Goal: Information Seeking & Learning: Learn about a topic

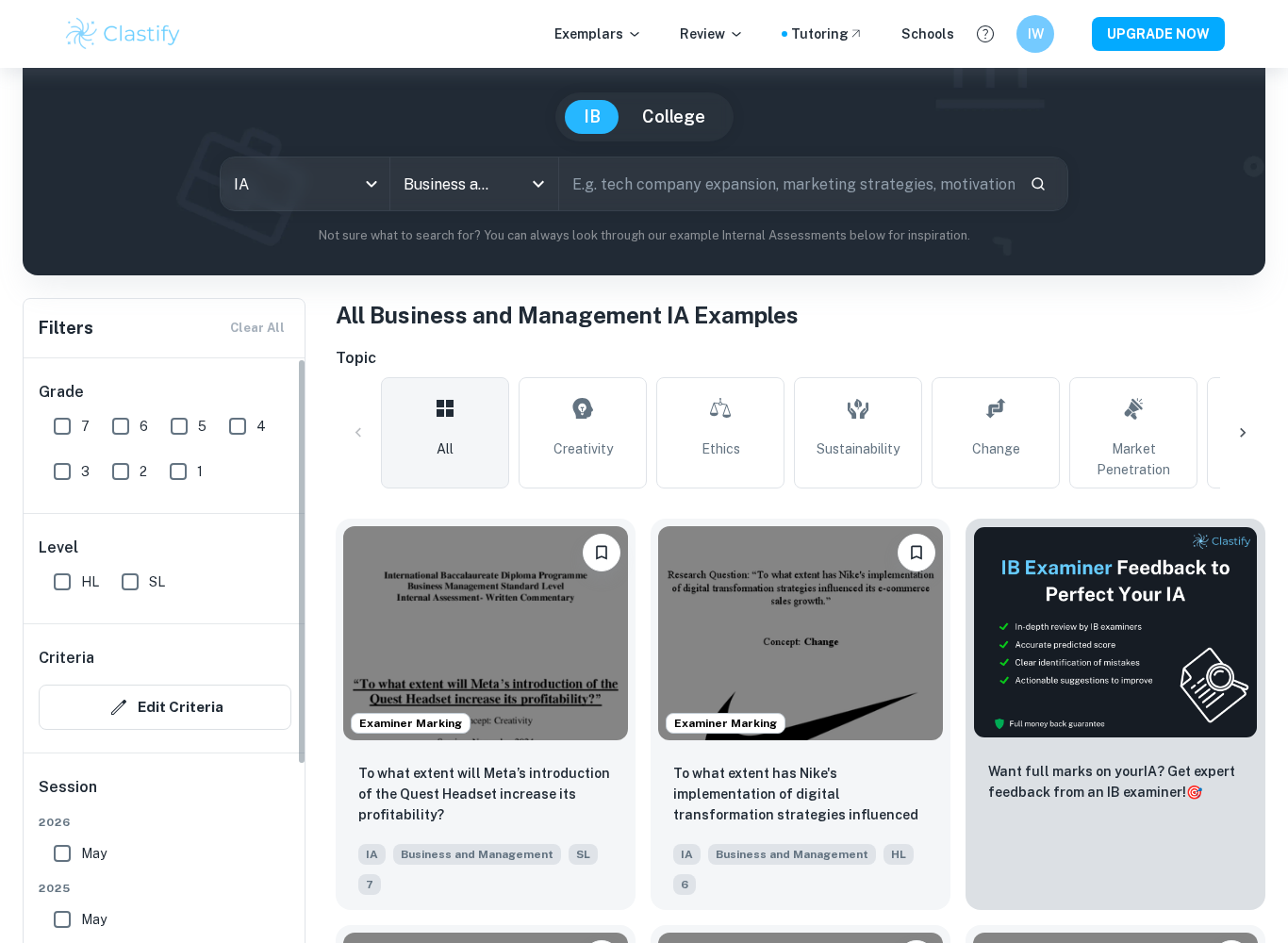
scroll to position [256, 0]
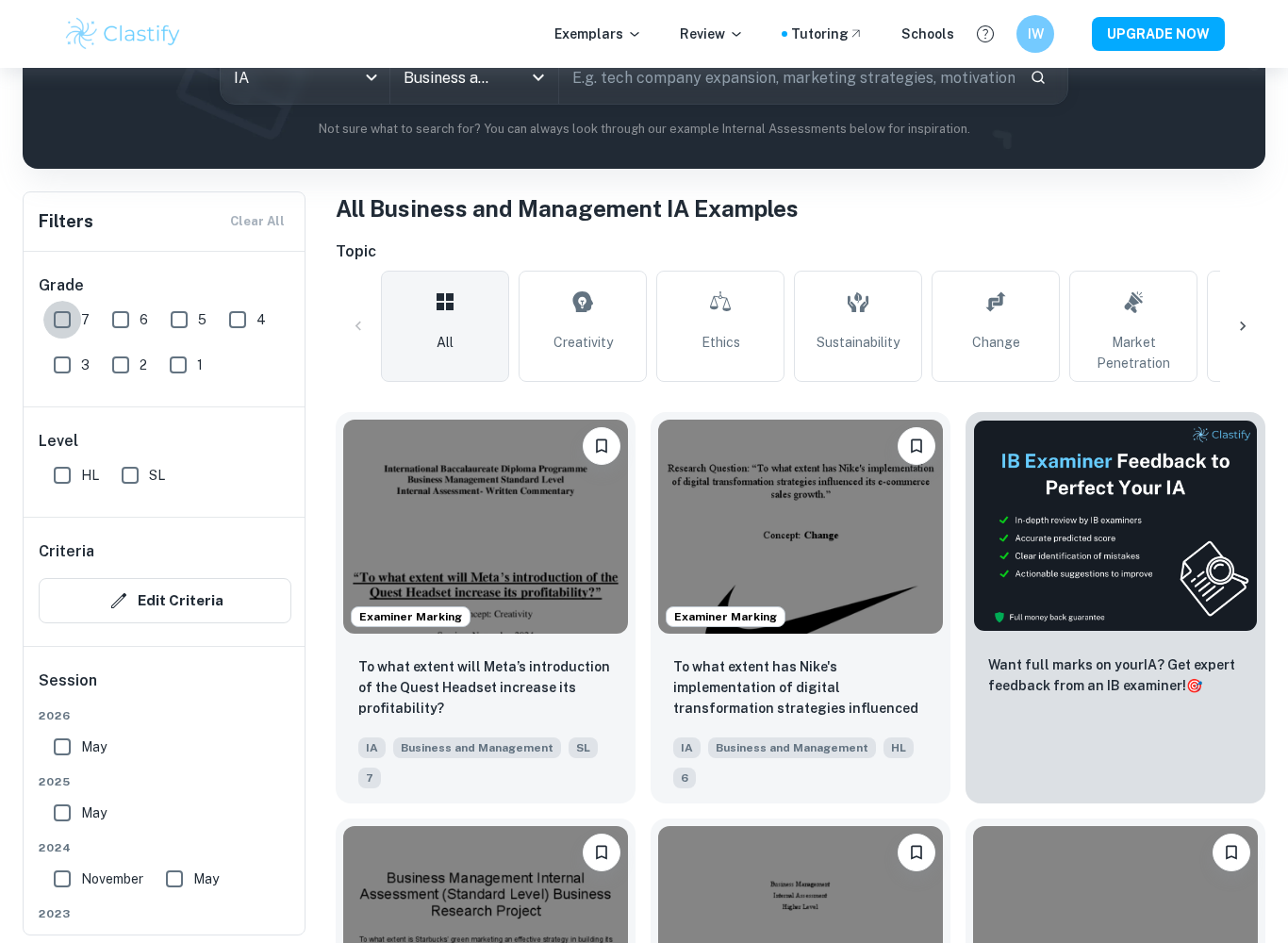
click at [66, 321] on input "7" at bounding box center [63, 320] width 38 height 38
checkbox input "true"
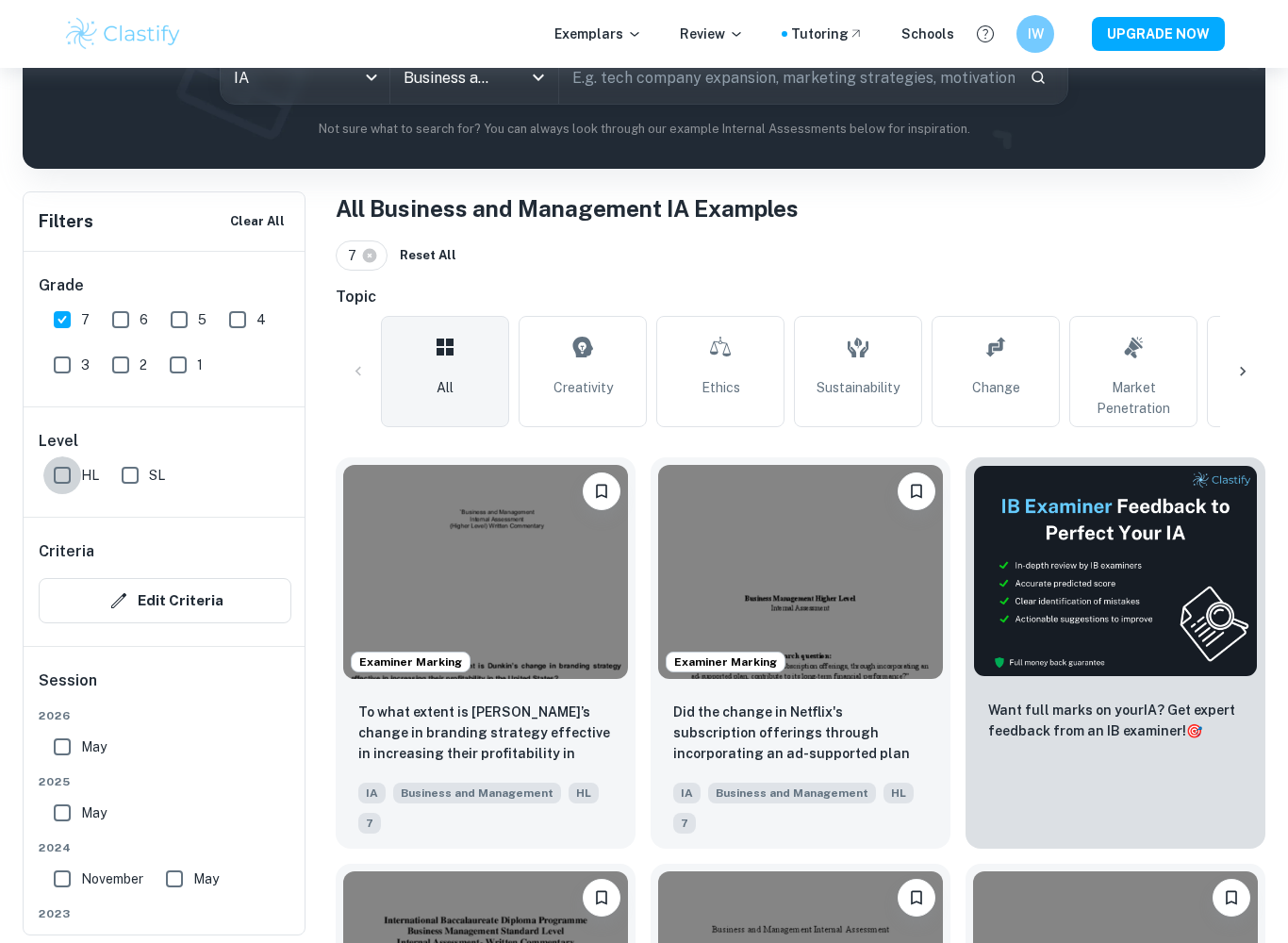
click at [58, 484] on input "HL" at bounding box center [63, 475] width 38 height 38
checkbox input "true"
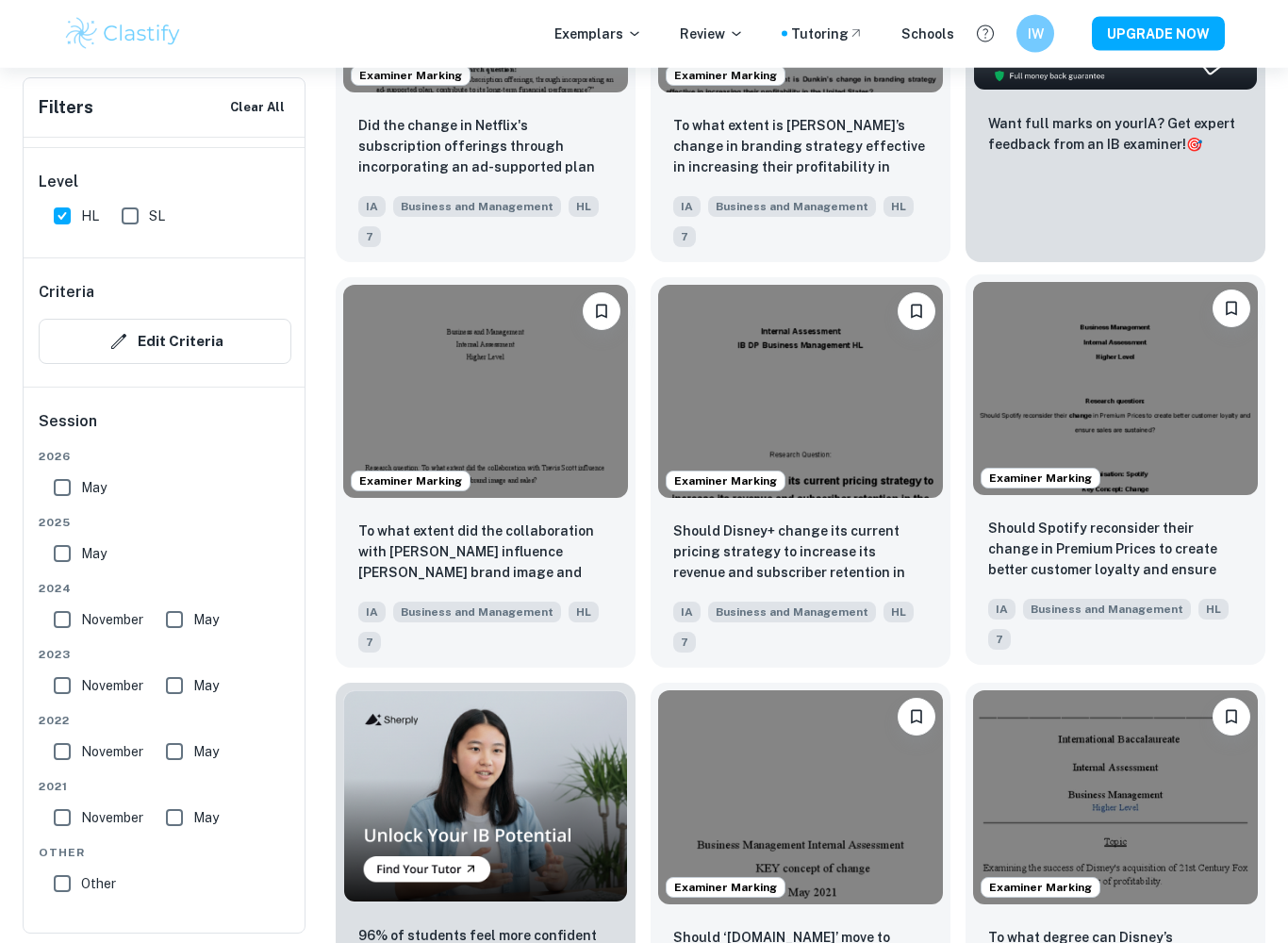
scroll to position [843, 0]
click at [1110, 399] on img at bounding box center [1115, 389] width 285 height 214
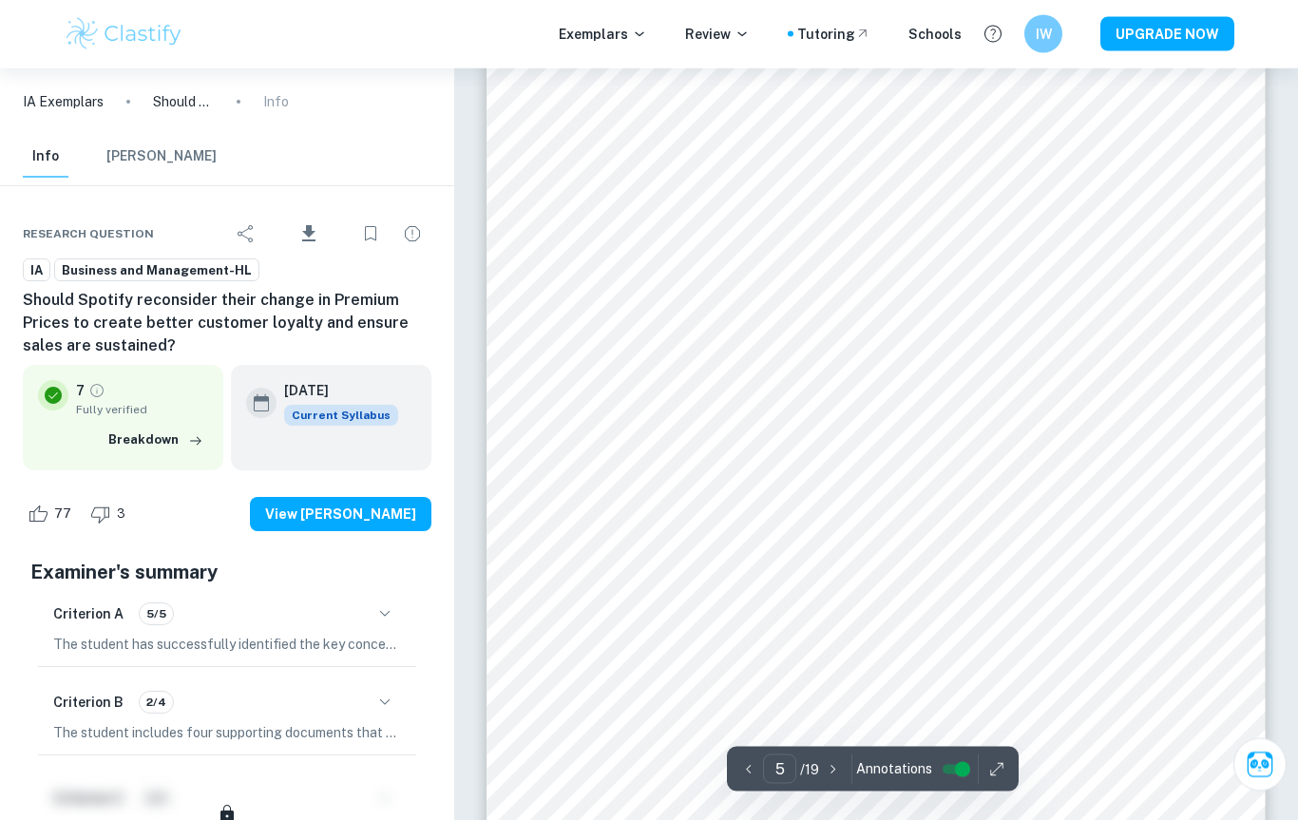
scroll to position [4426, 0]
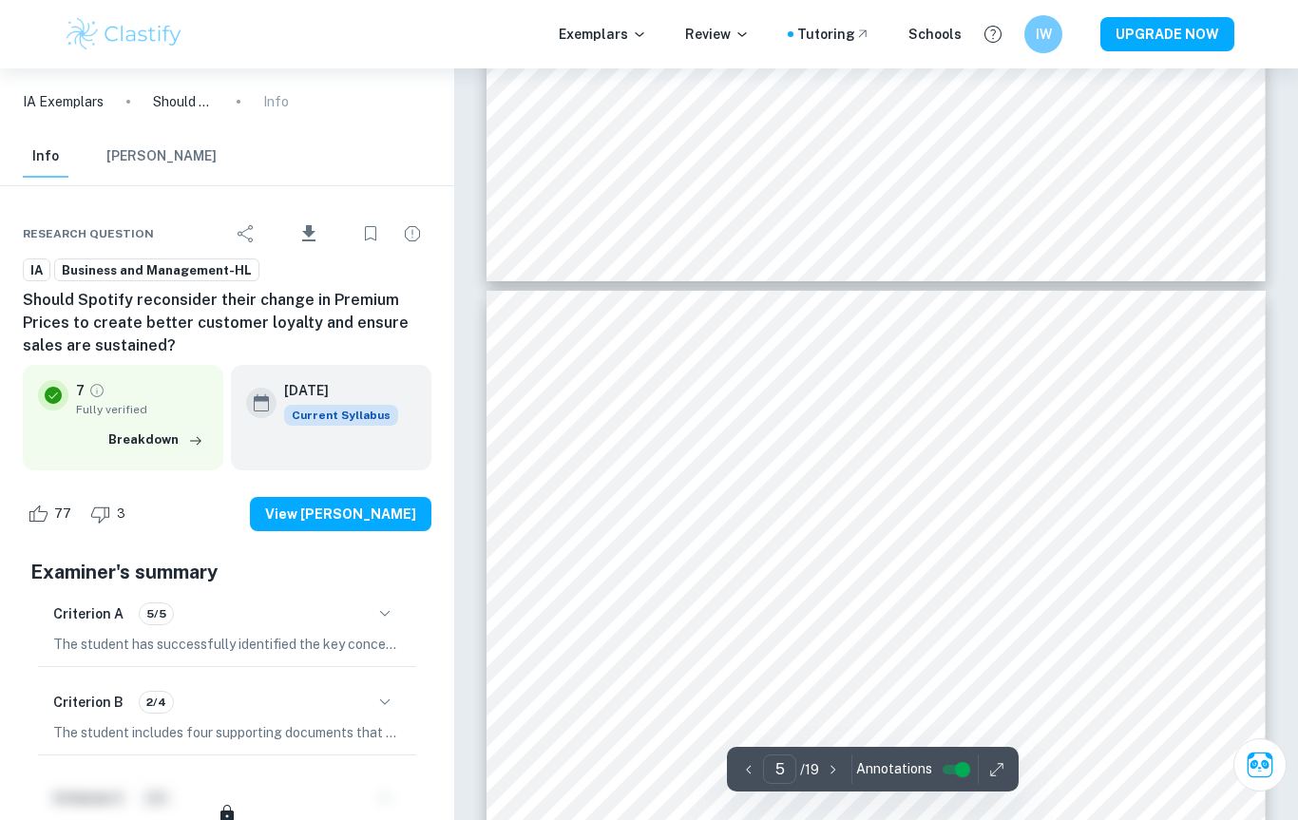
type input "4"
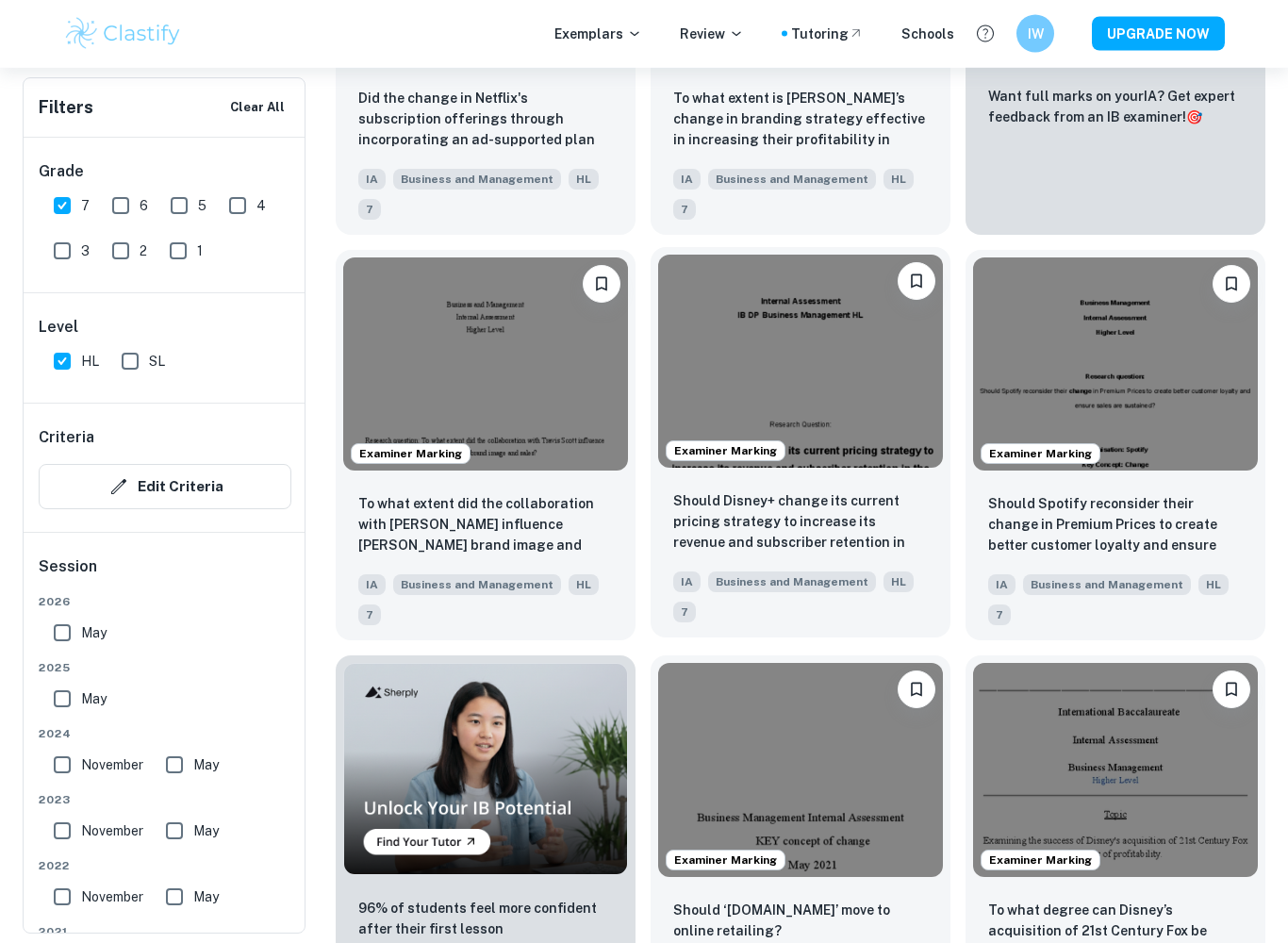
scroll to position [870, 0]
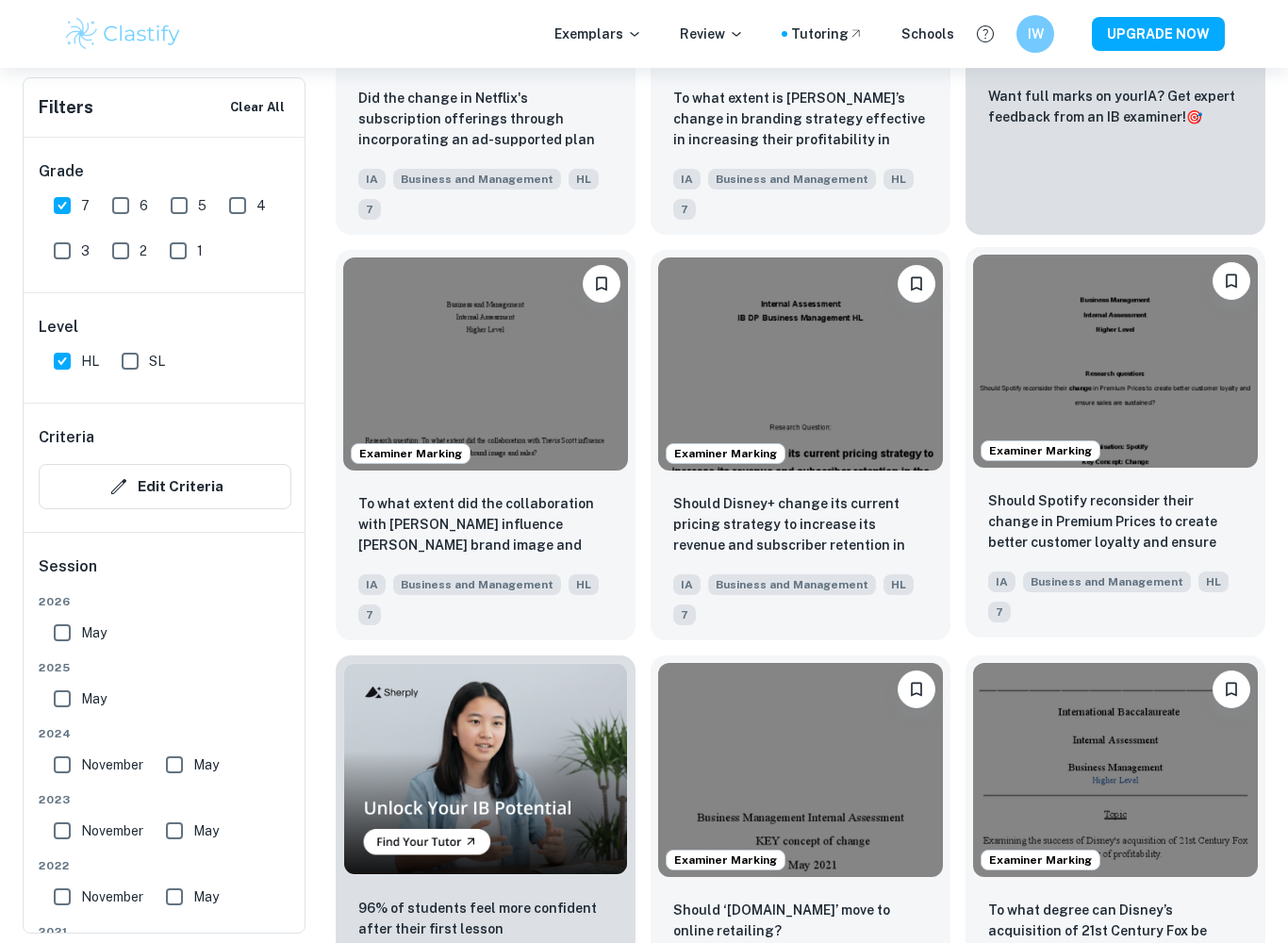
click at [1178, 459] on img at bounding box center [1115, 362] width 285 height 214
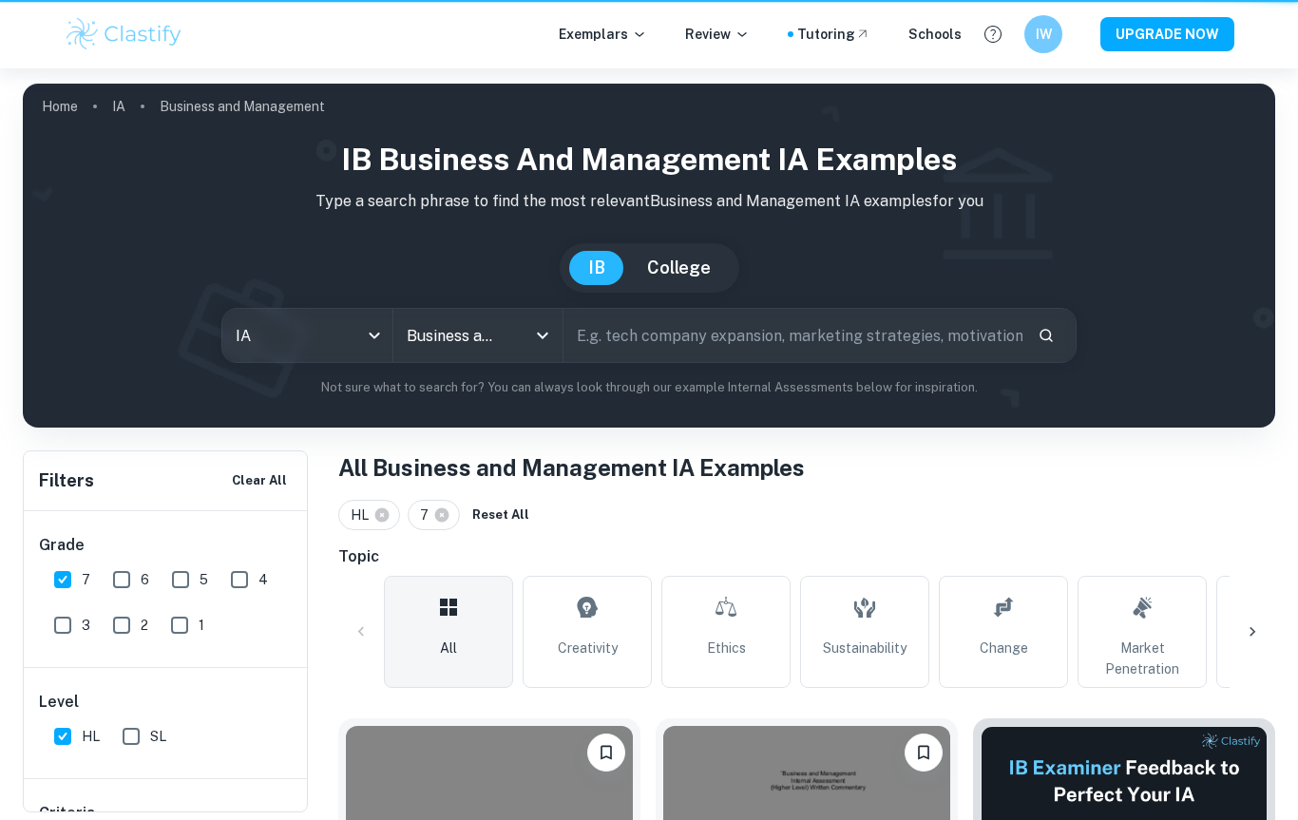
scroll to position [942, 0]
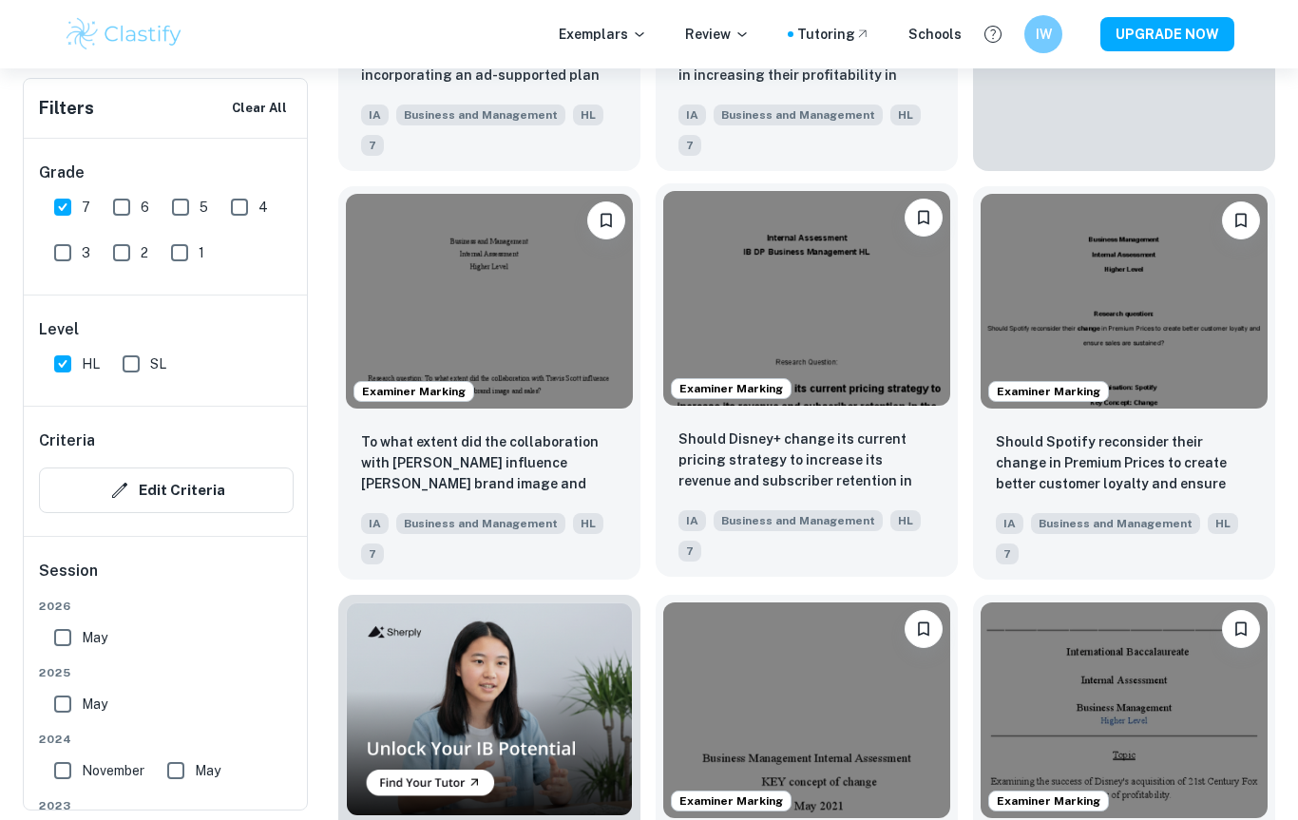
click at [783, 302] on img at bounding box center [806, 299] width 287 height 216
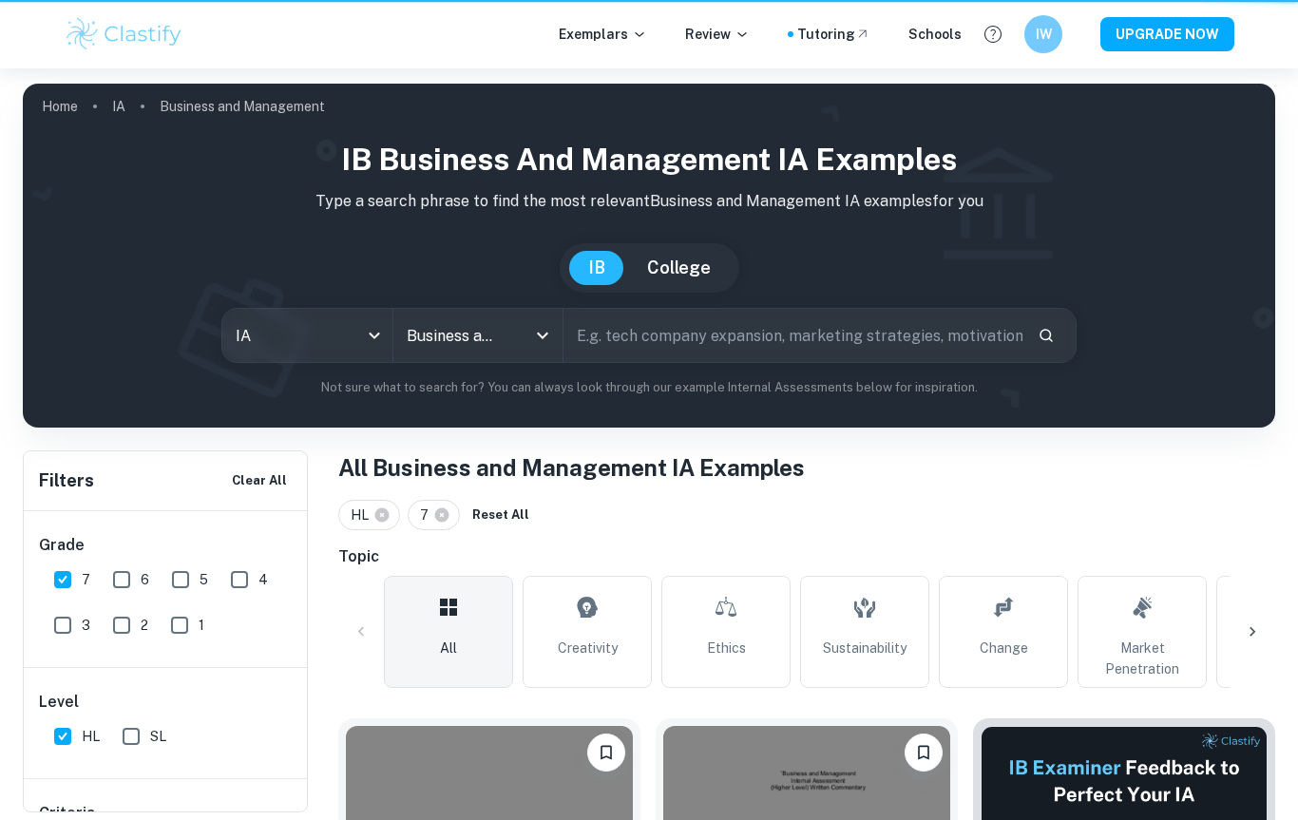
scroll to position [942, 0]
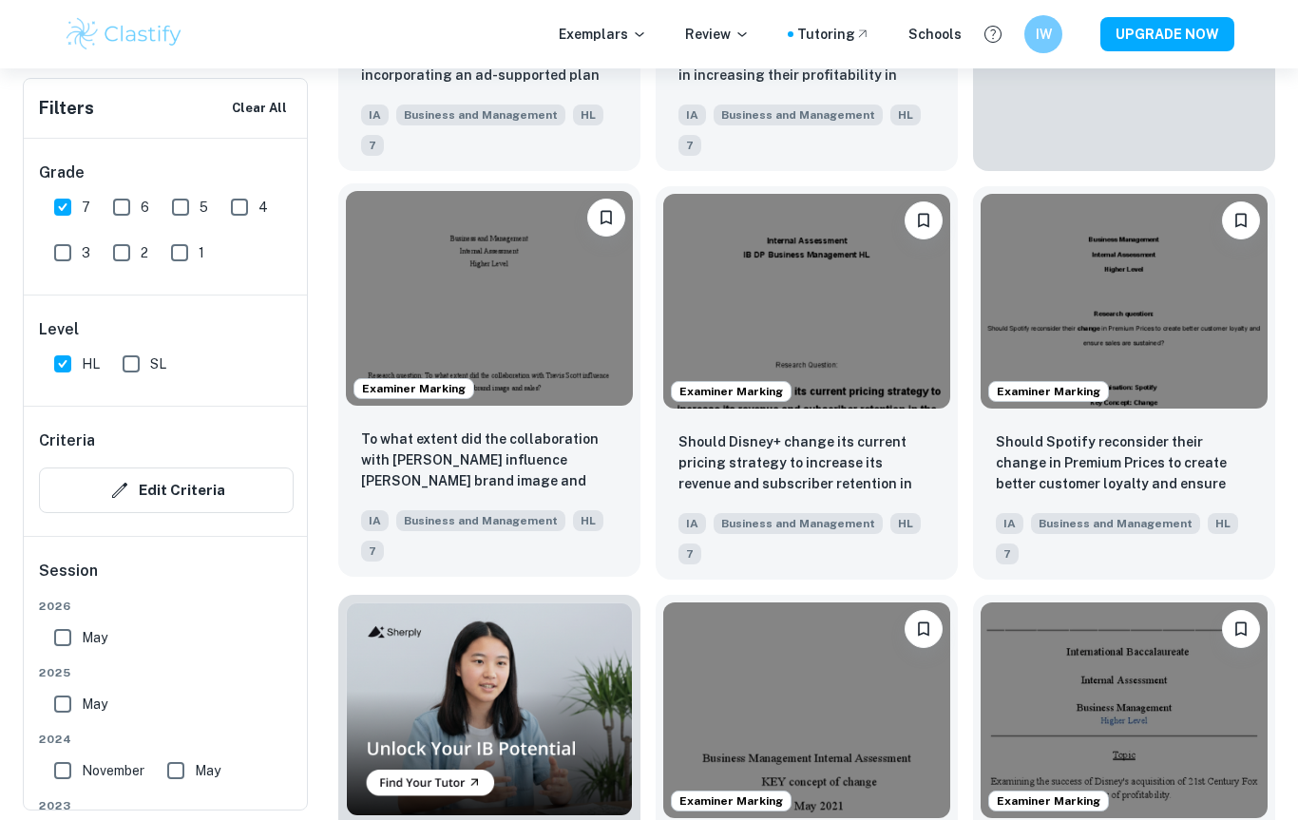
click at [493, 346] on img at bounding box center [489, 299] width 287 height 216
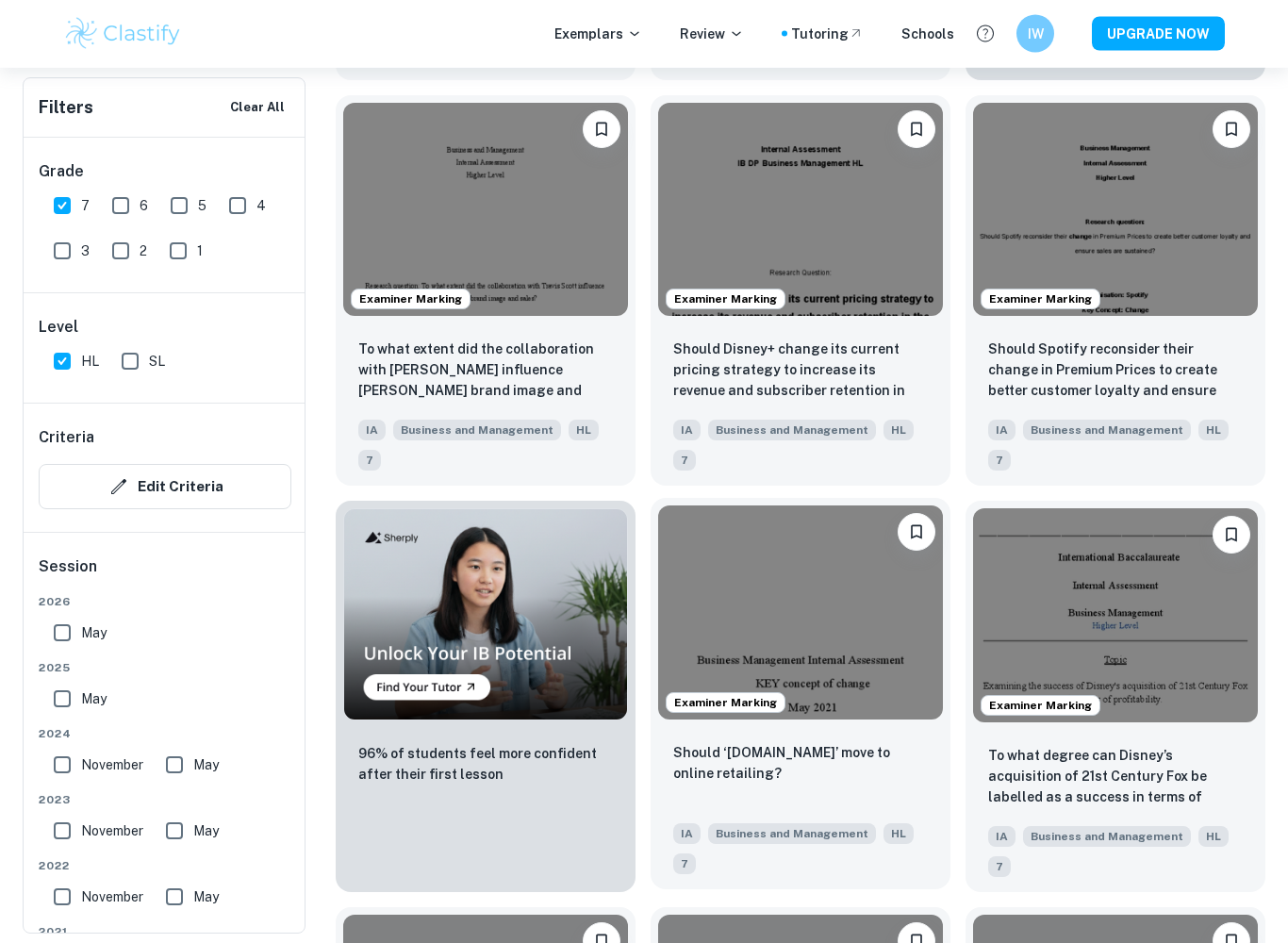
scroll to position [1138, 0]
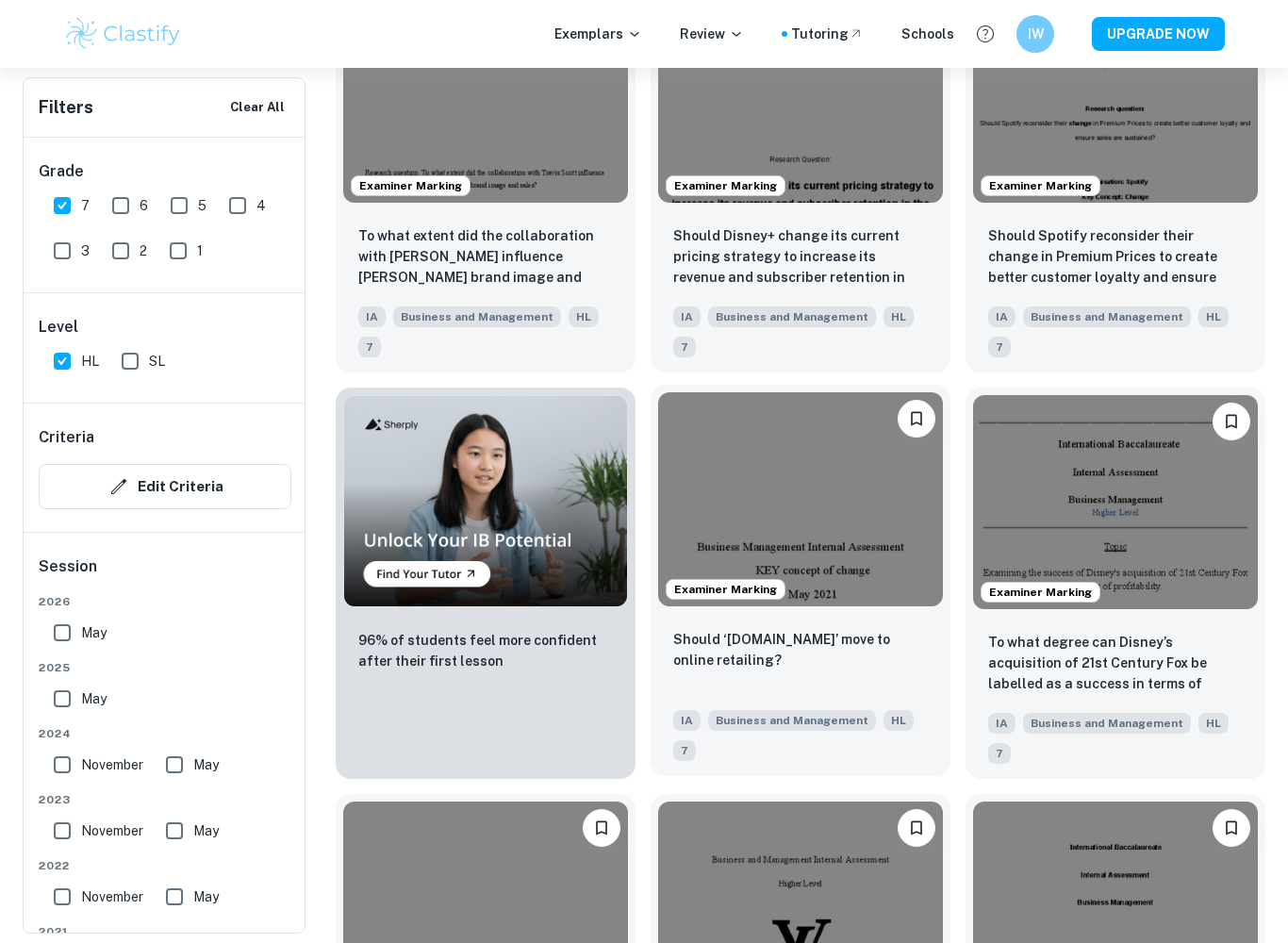
click at [785, 501] on img at bounding box center [800, 499] width 285 height 214
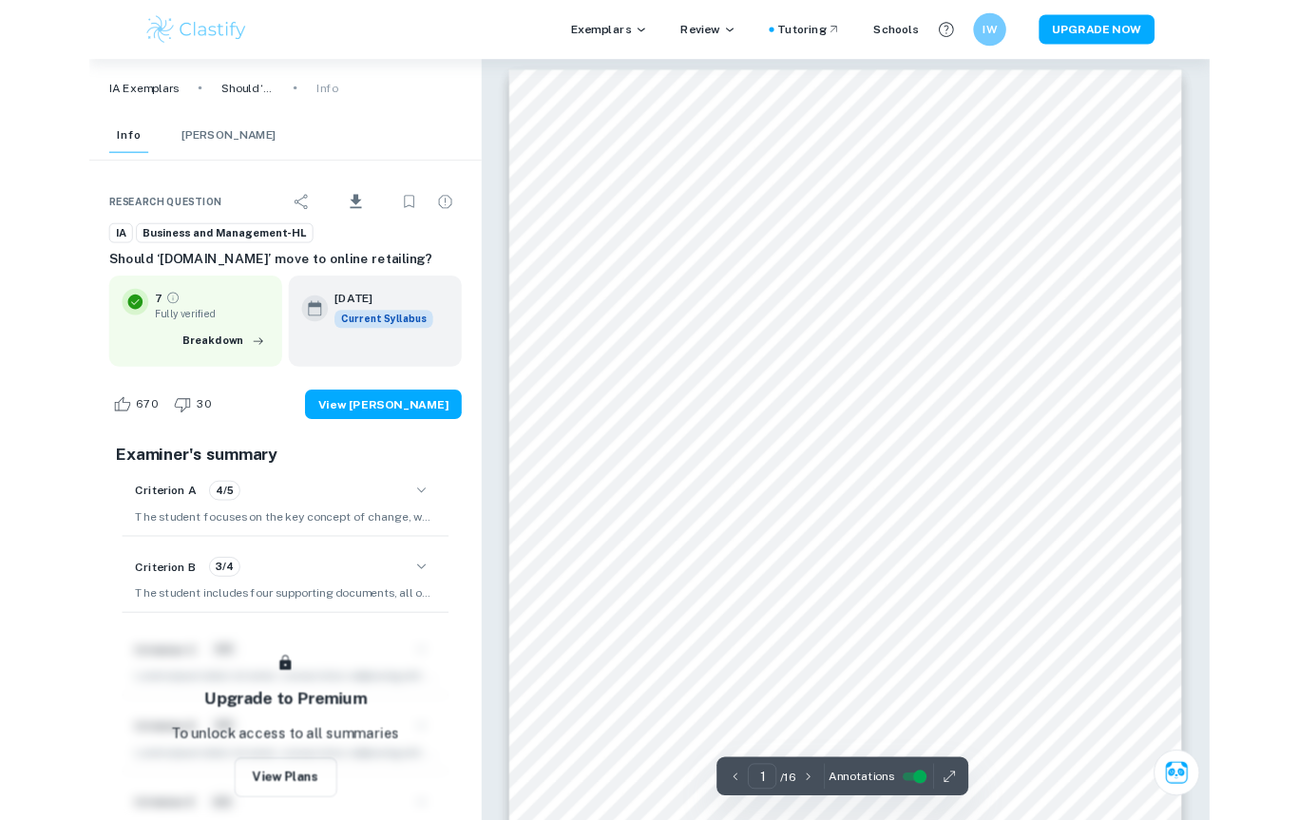
scroll to position [60, 0]
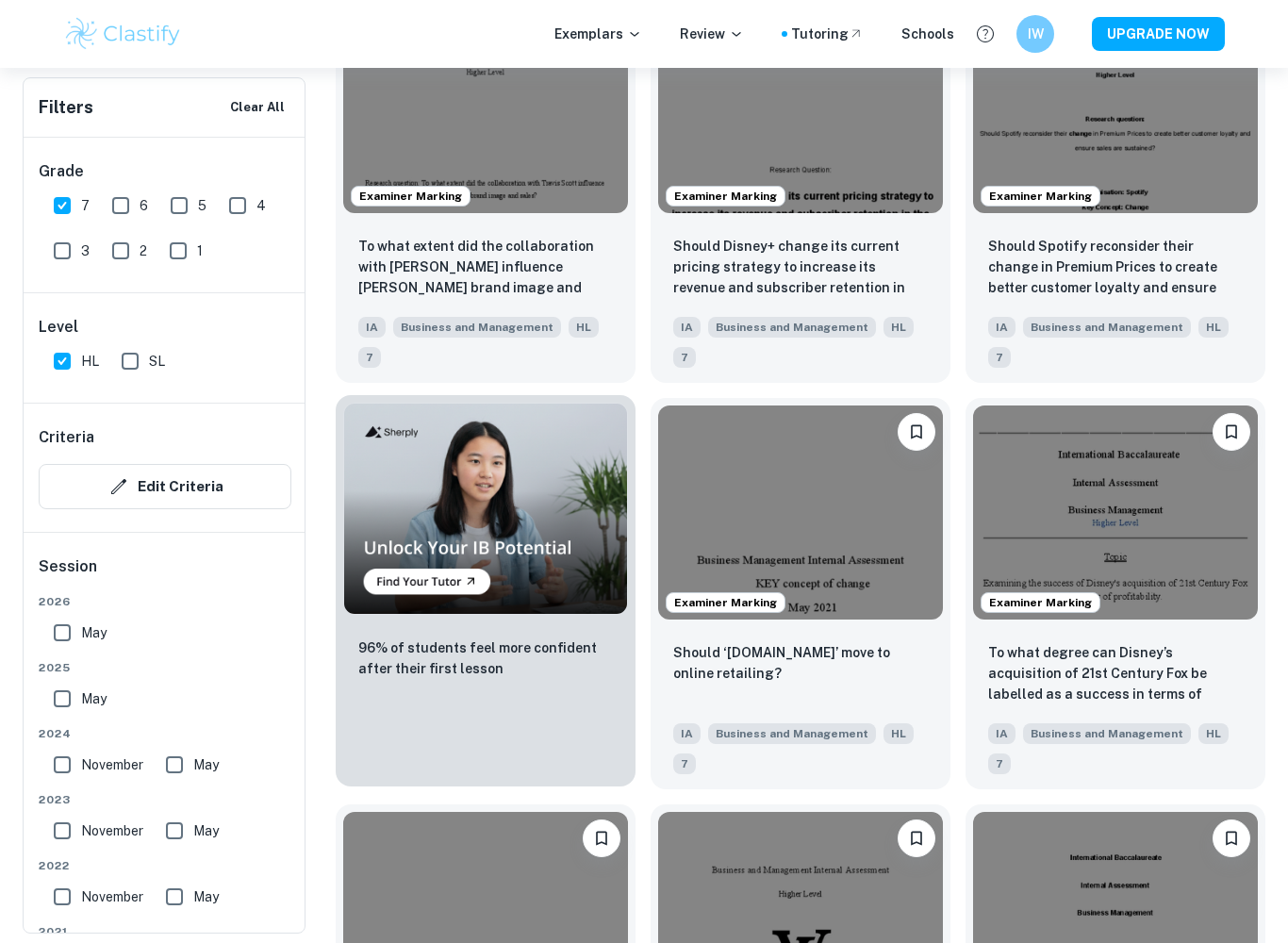
scroll to position [1130, 0]
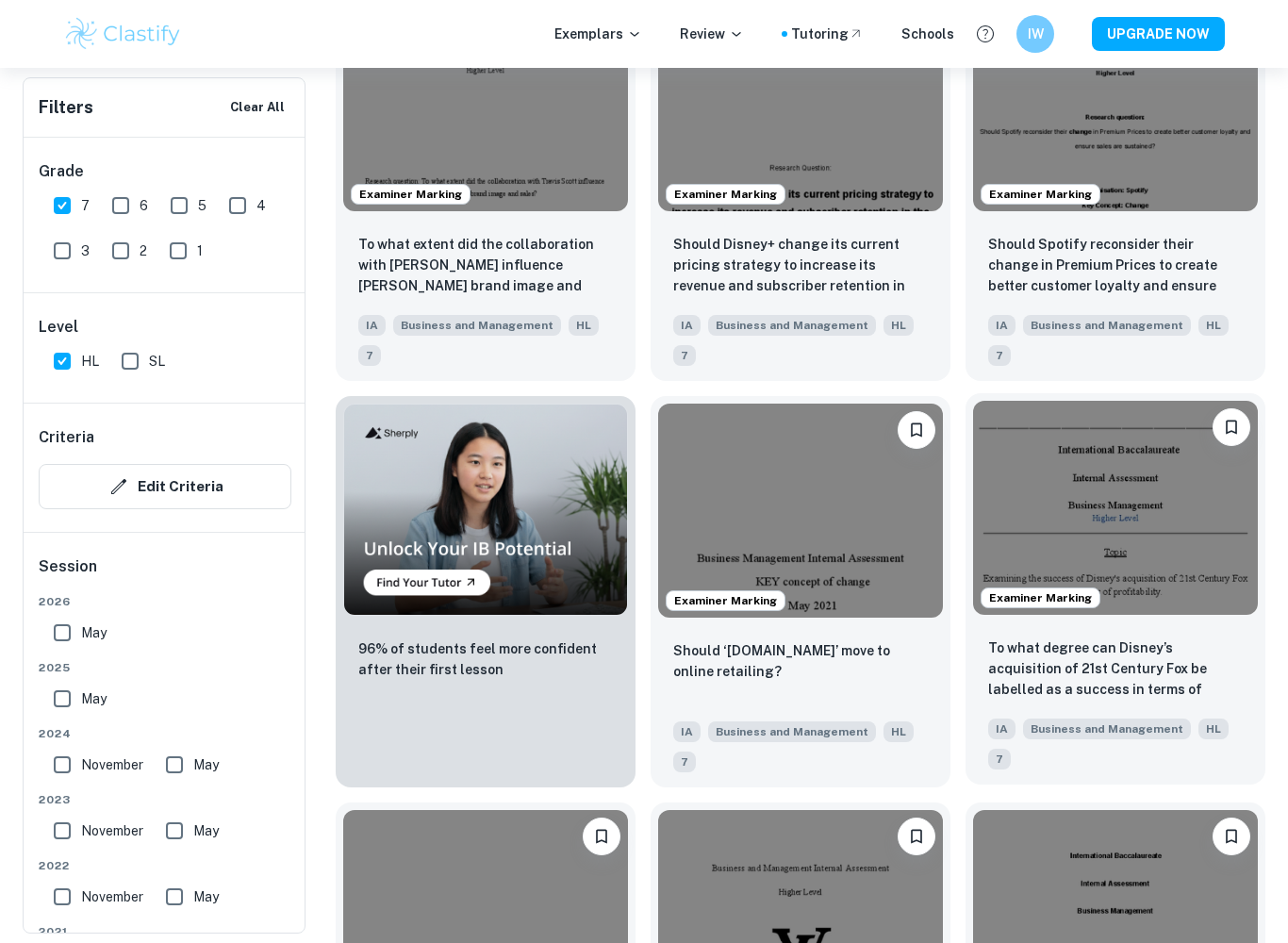
click at [1135, 493] on img at bounding box center [1115, 508] width 285 height 214
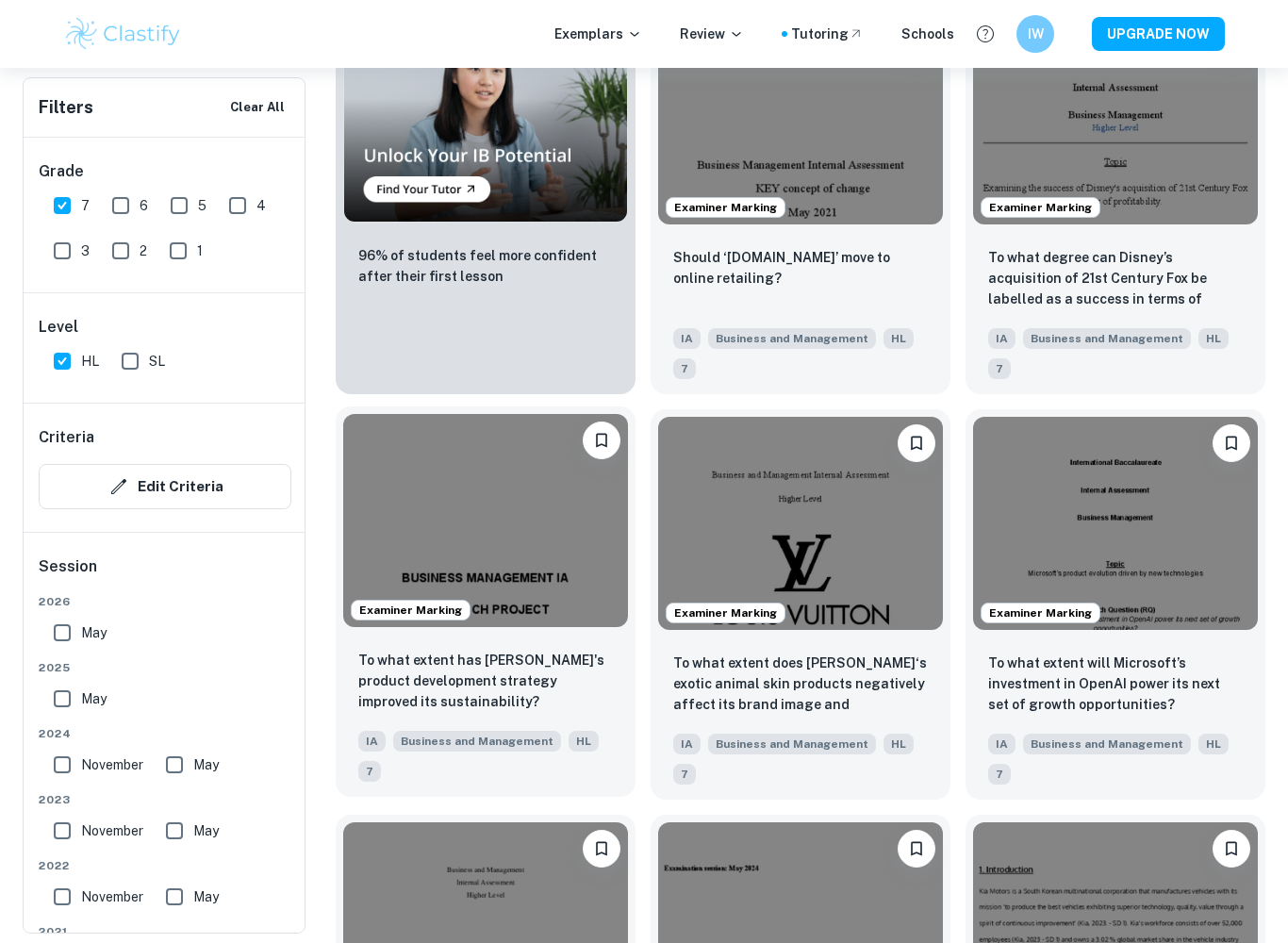
scroll to position [1525, 0]
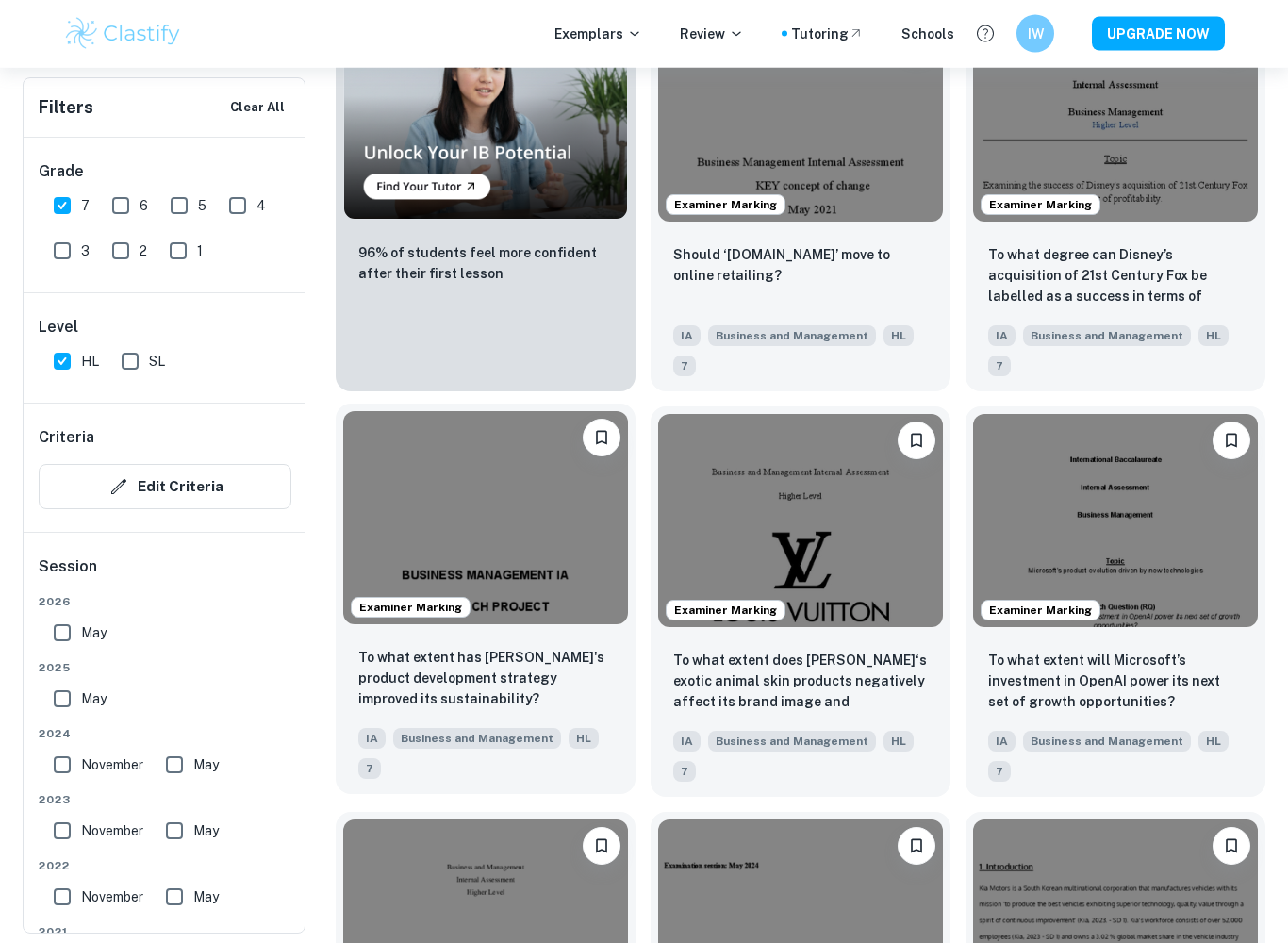
click at [462, 472] on img at bounding box center [485, 519] width 285 height 214
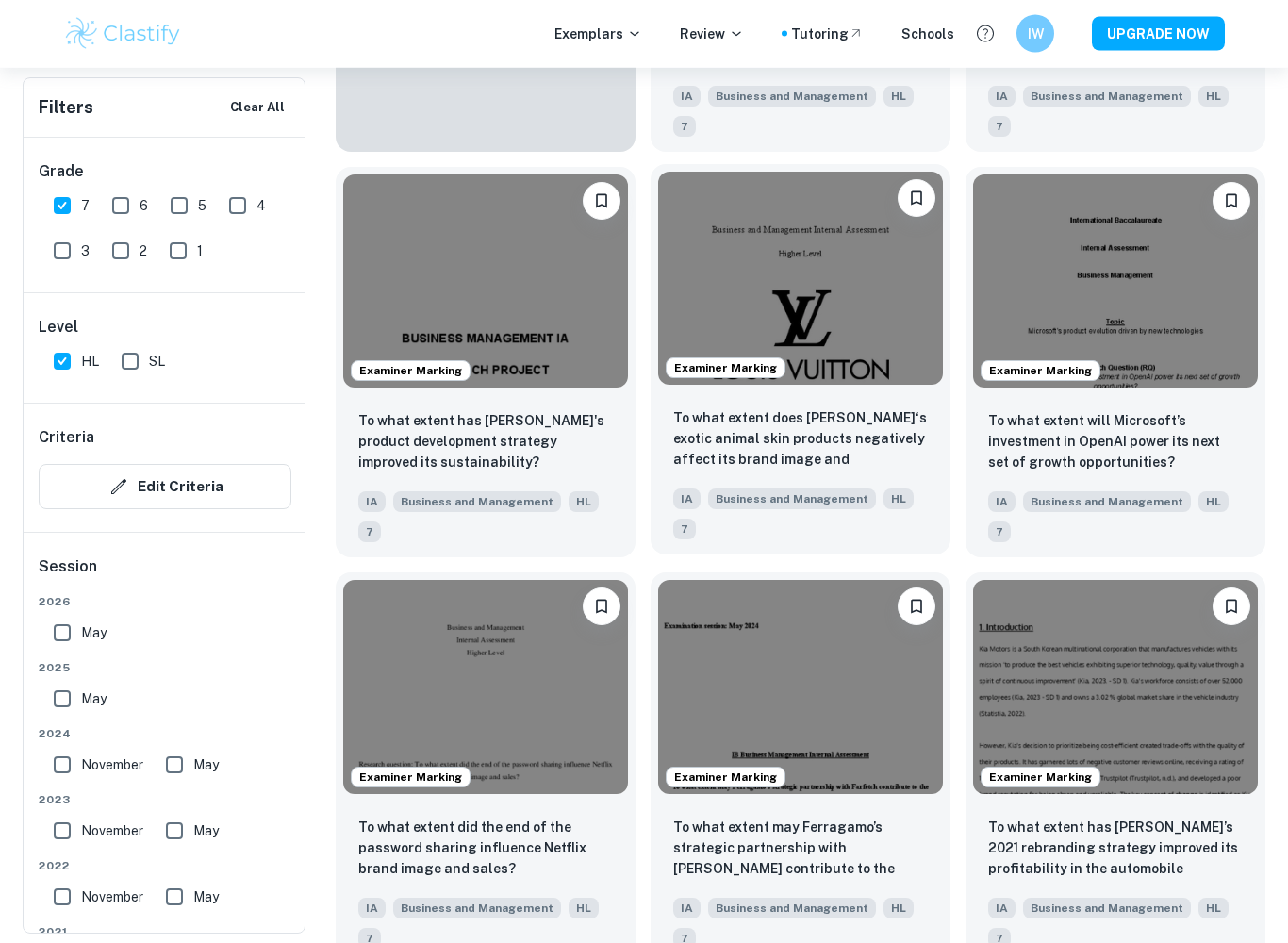
scroll to position [1765, 0]
click at [775, 330] on img at bounding box center [800, 279] width 285 height 214
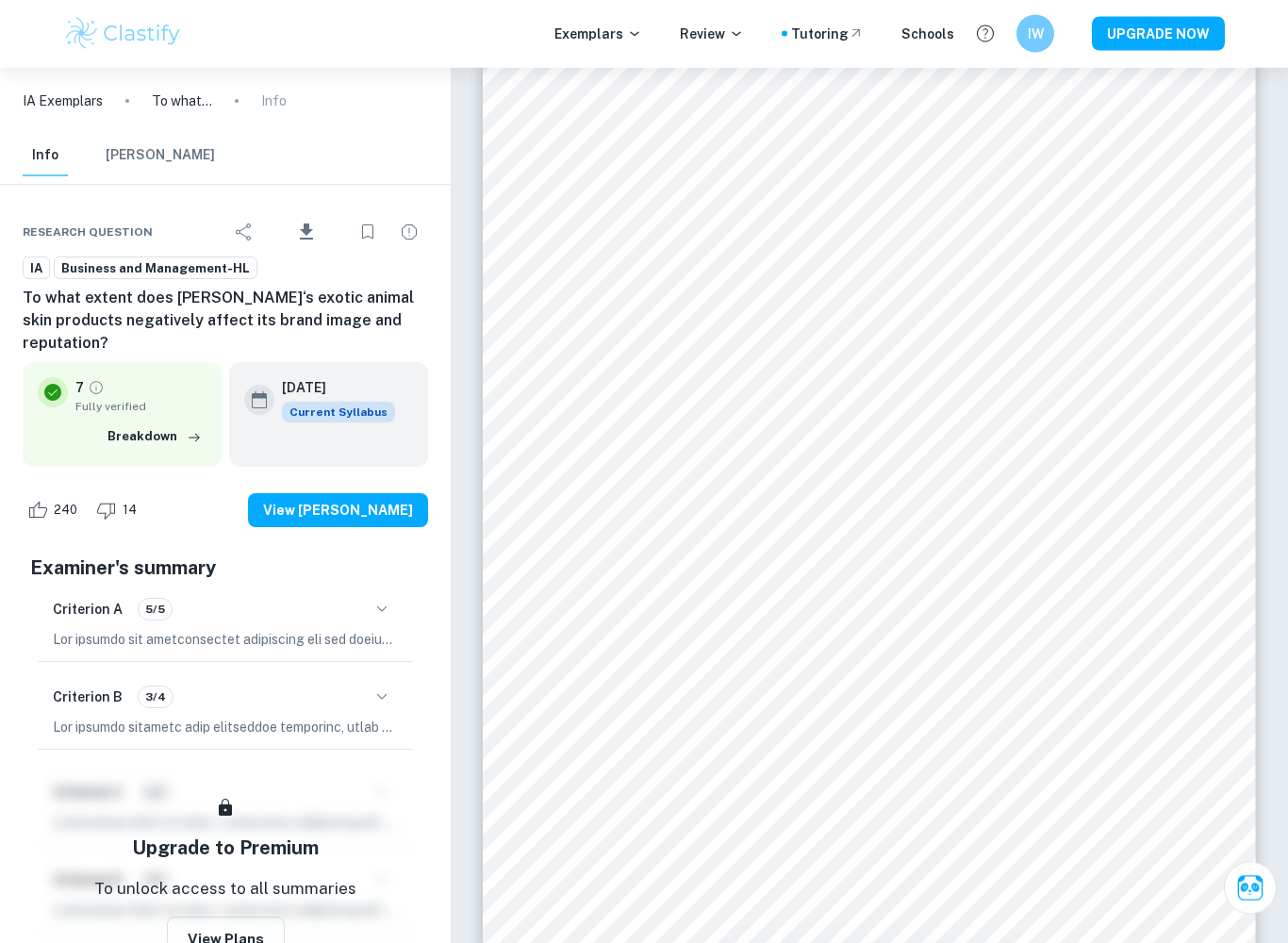
scroll to position [1259, 0]
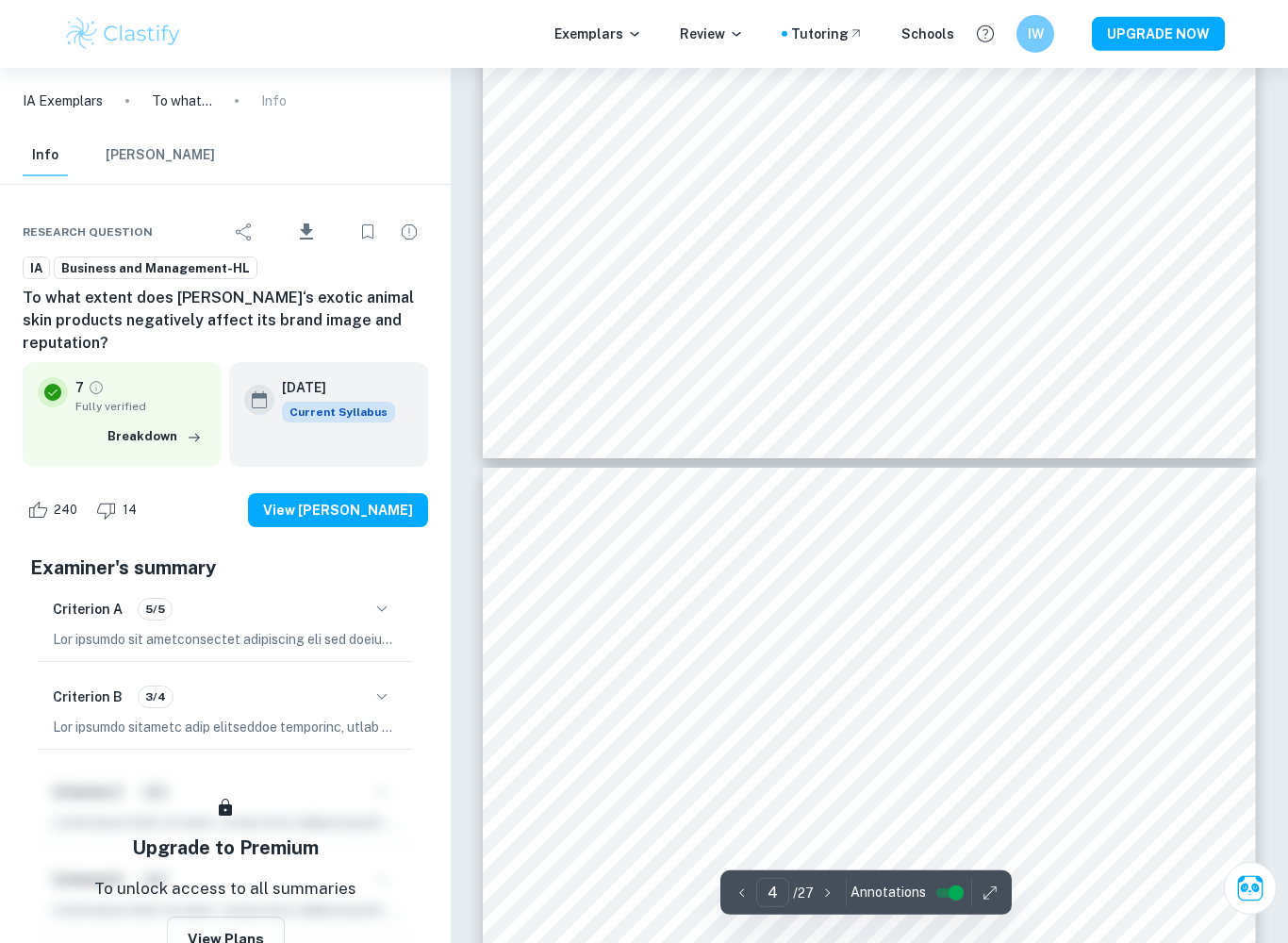
type input "5"
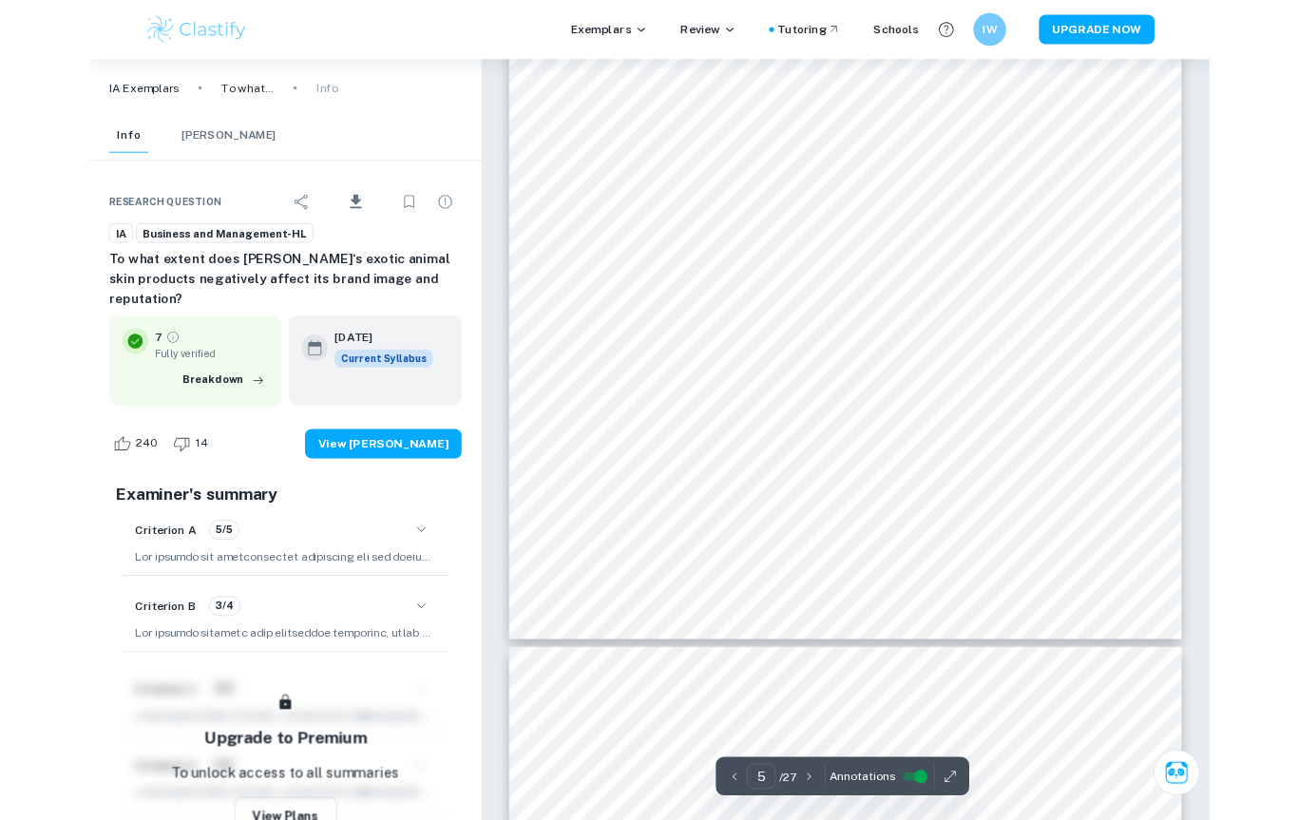
scroll to position [4728, 0]
